Goal: Information Seeking & Learning: Understand process/instructions

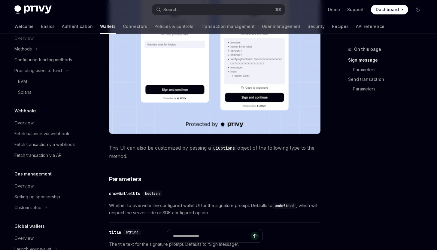
scroll to position [287, 0]
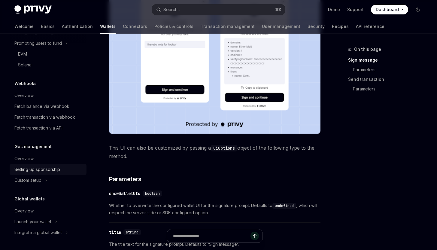
click at [27, 172] on div "Setting up sponsorship" at bounding box center [37, 169] width 46 height 7
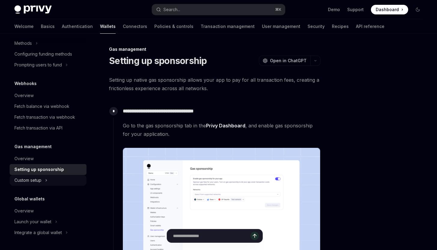
click at [44, 179] on button "Custom setup" at bounding box center [48, 180] width 77 height 11
type textarea "*"
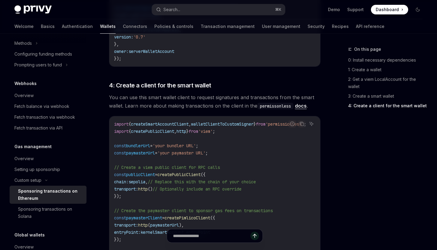
scroll to position [928, 0]
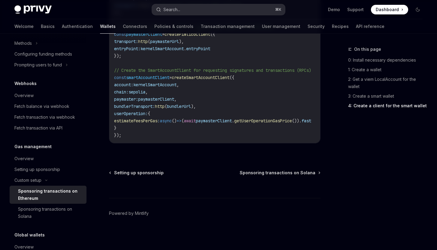
click at [183, 14] on button "Search... ⌘ K" at bounding box center [218, 9] width 133 height 11
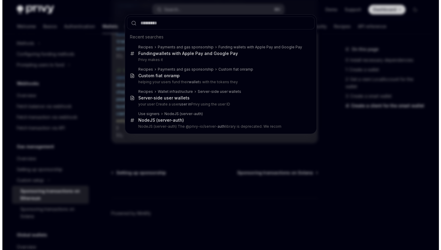
scroll to position [920, 0]
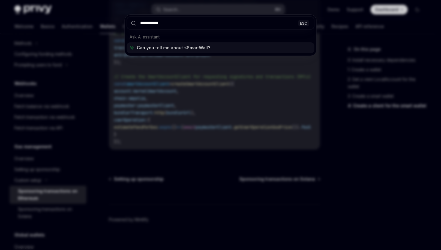
type input "**********"
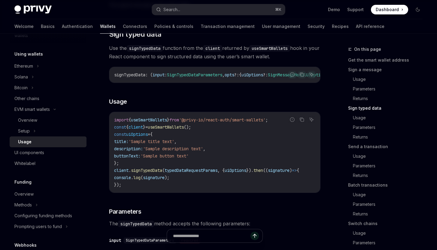
scroll to position [625, 0]
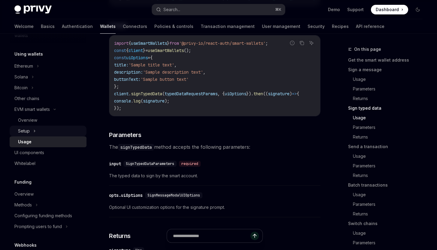
click at [56, 132] on button "Setup" at bounding box center [48, 130] width 77 height 11
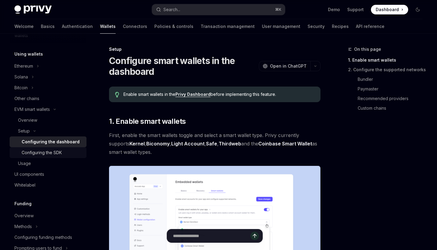
click at [78, 153] on link "Configuring the SDK" at bounding box center [48, 152] width 77 height 11
type textarea "*"
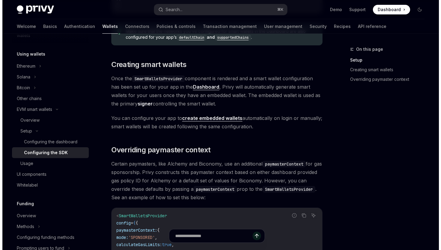
scroll to position [337, 0]
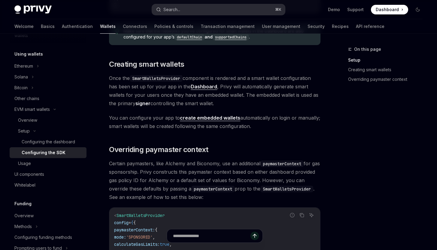
click at [170, 7] on div "Search..." at bounding box center [171, 9] width 17 height 7
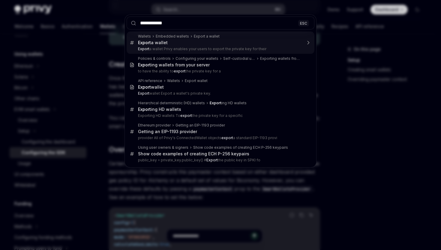
type input "**********"
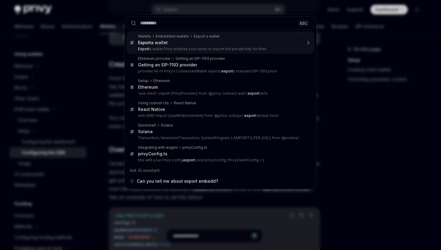
type textarea "*"
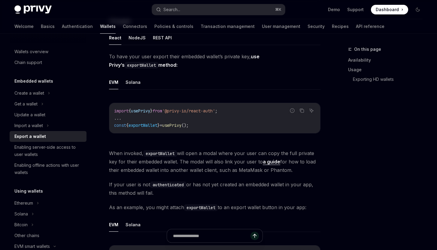
scroll to position [166, 0]
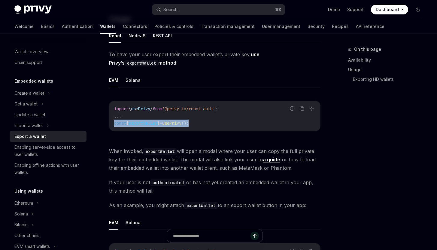
copy span "const { exportWallet } = usePrivy ();"
drag, startPoint x: 218, startPoint y: 127, endPoint x: 112, endPoint y: 121, distance: 105.8
click at [112, 121] on div "import { usePrivy } from '@privy-io/react-auth' ; ... const { exportWallet } = …" at bounding box center [214, 116] width 211 height 30
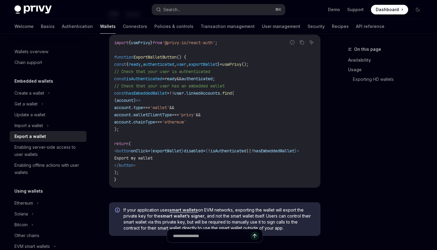
scroll to position [0, 0]
click at [190, 132] on code "import { usePrivy } from '@privy-io/react-auth' ; function ExportWalletButton (…" at bounding box center [214, 111] width 201 height 144
